Goal: Task Accomplishment & Management: Use online tool/utility

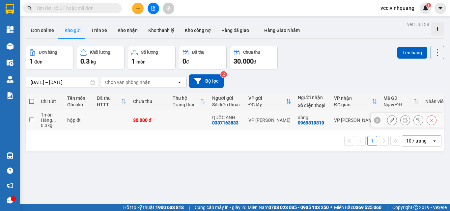
click at [31, 118] on input "checkbox" at bounding box center [31, 119] width 5 height 5
checkbox input "true"
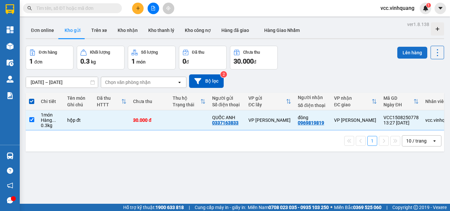
click at [406, 52] on button "Lên hàng" at bounding box center [412, 53] width 30 height 12
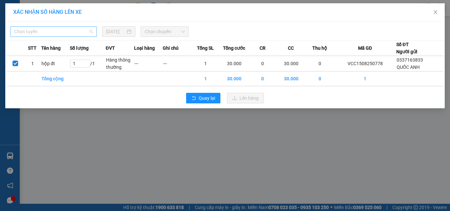
click at [55, 32] on span "Chọn tuyến" at bounding box center [53, 32] width 79 height 10
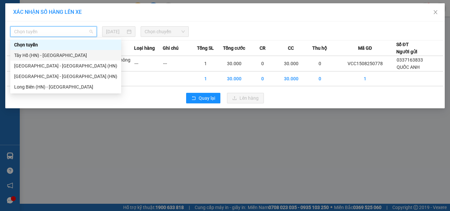
click at [61, 55] on div "Tây Hồ (HN) - [GEOGRAPHIC_DATA]" at bounding box center [65, 55] width 103 height 7
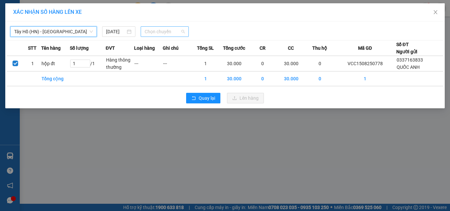
click at [159, 31] on span "Chọn chuyến" at bounding box center [164, 32] width 40 height 10
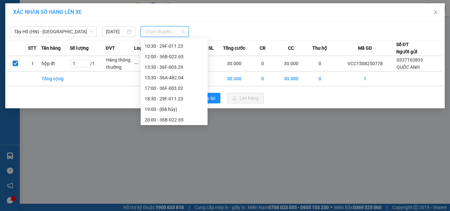
scroll to position [42, 0]
click at [160, 86] on div "17:00 - 36F-003.02" at bounding box center [173, 86] width 59 height 7
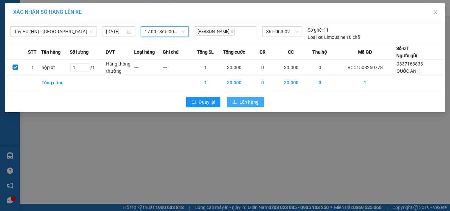
click at [248, 102] on span "Lên hàng" at bounding box center [248, 101] width 19 height 7
